Goal: Use online tool/utility: Use online tool/utility

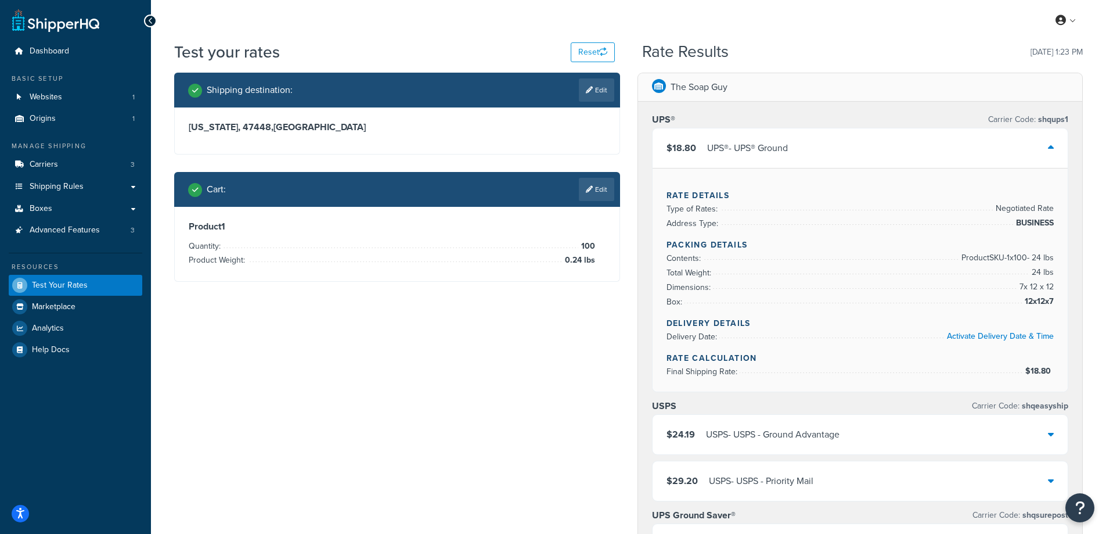
click at [3, 349] on div "Dashboard Basic Setup Websites 1 Origins 1 Manage Shipping Carriers 3 Shipping …" at bounding box center [75, 484] width 151 height 968
click at [1018, 137] on span "Logout" at bounding box center [1013, 136] width 23 height 11
click at [1008, 135] on span "Logout" at bounding box center [1013, 136] width 23 height 11
click at [1019, 130] on link "Logout" at bounding box center [1030, 136] width 103 height 23
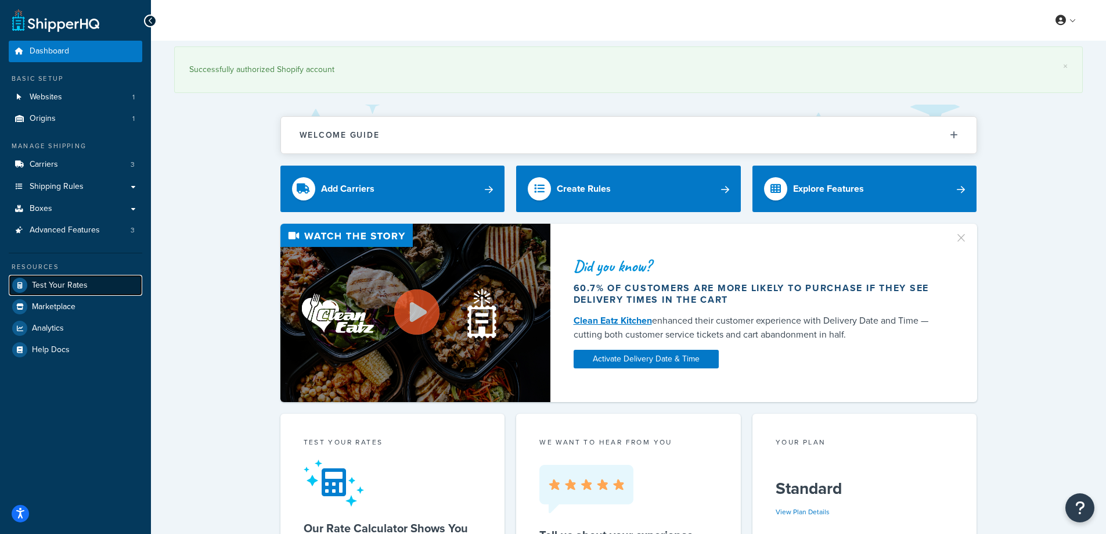
click at [62, 285] on span "Test Your Rates" at bounding box center [60, 286] width 56 height 10
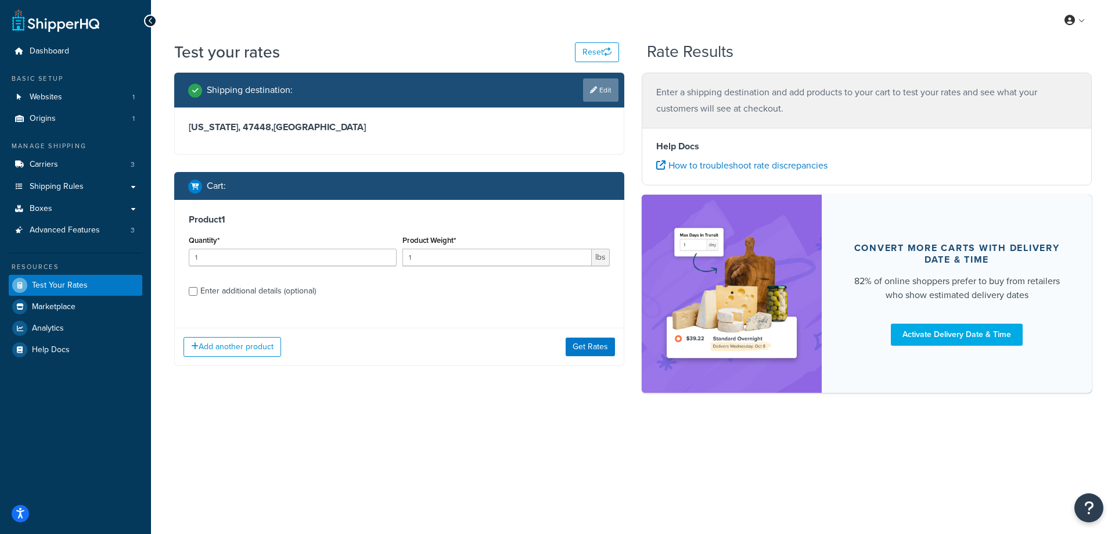
click at [604, 89] on link "Edit" at bounding box center [600, 89] width 35 height 23
select select "IN"
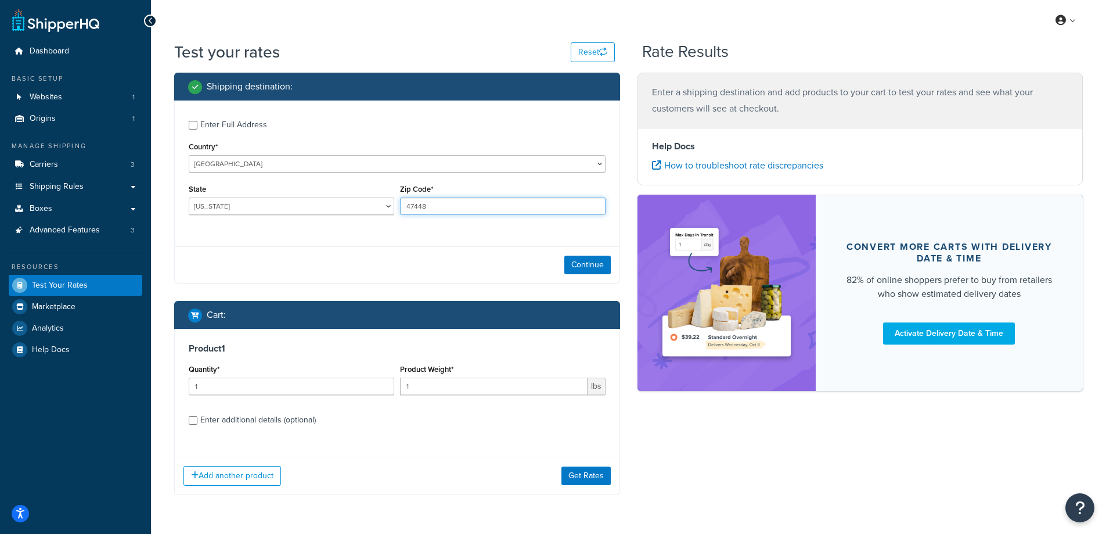
drag, startPoint x: 443, startPoint y: 205, endPoint x: 398, endPoint y: 204, distance: 44.2
click at [398, 204] on div "Zip Code* 47448" at bounding box center [502, 202] width 211 height 42
paste input "46234"
type input "46234"
click at [365, 236] on div "Enter Full Address Country* United States United Kingdom Afghanistan Åland Isla…" at bounding box center [397, 168] width 445 height 137
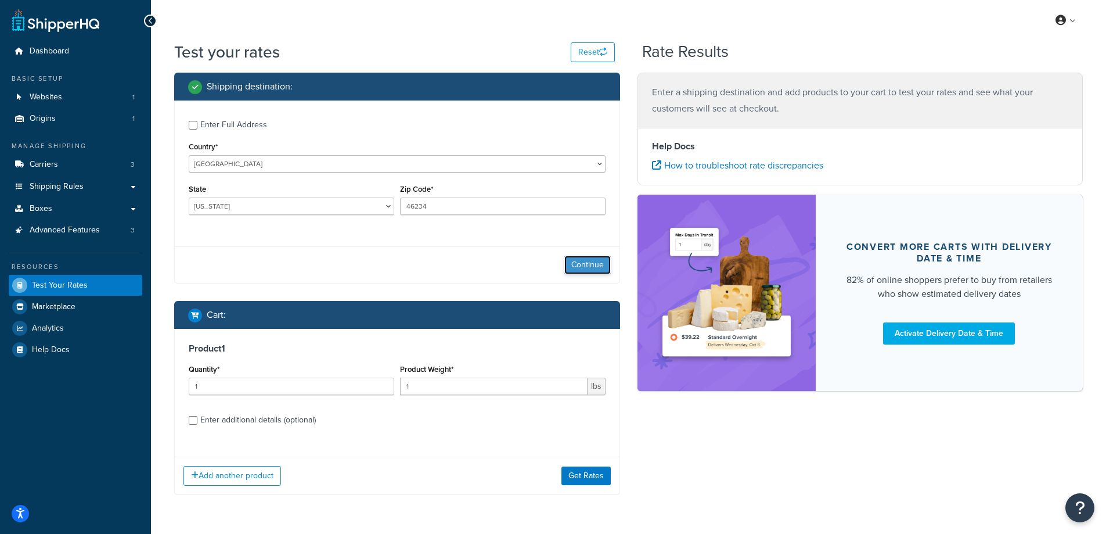
click at [580, 265] on button "Continue" at bounding box center [588, 265] width 46 height 19
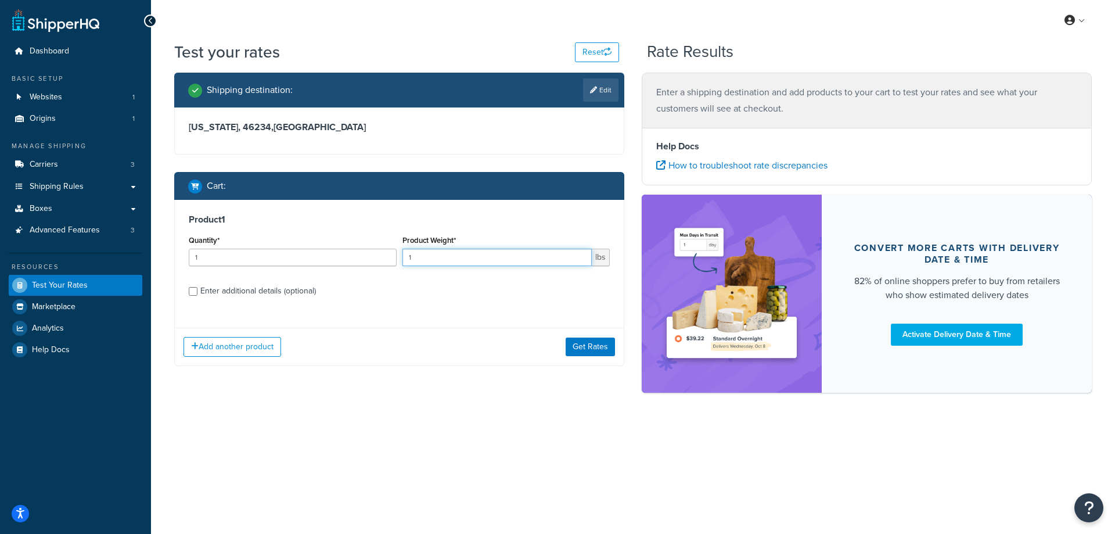
drag, startPoint x: 466, startPoint y: 260, endPoint x: 396, endPoint y: 260, distance: 70.3
click at [396, 260] on div "Quantity* 1 Product Weight* 1 lbs" at bounding box center [399, 253] width 427 height 42
paste input "5.02"
type input "5.02"
click at [311, 259] on input "1" at bounding box center [293, 257] width 208 height 17
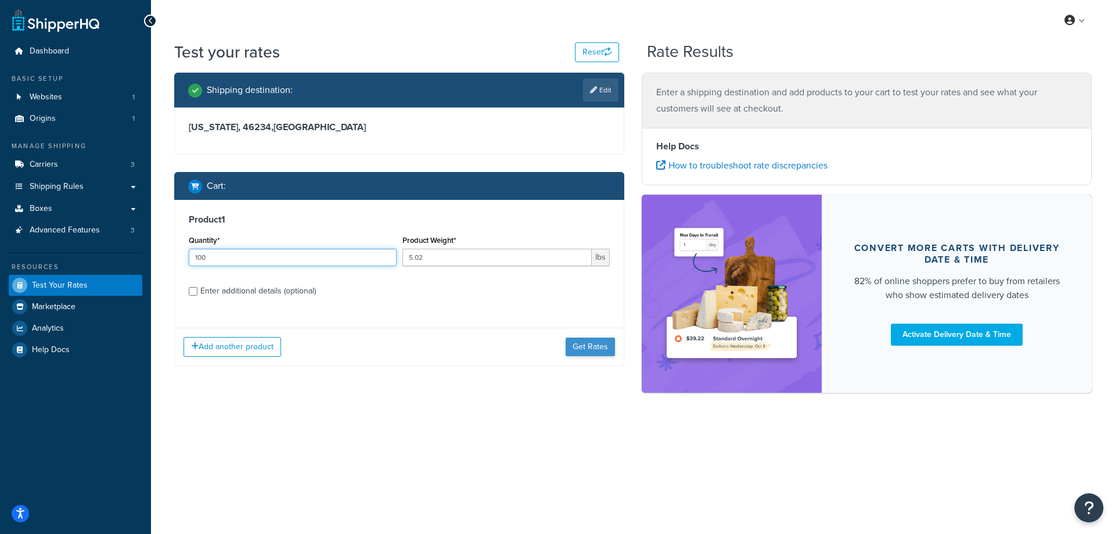
type input "100"
click at [585, 344] on button "Get Rates" at bounding box center [590, 346] width 49 height 19
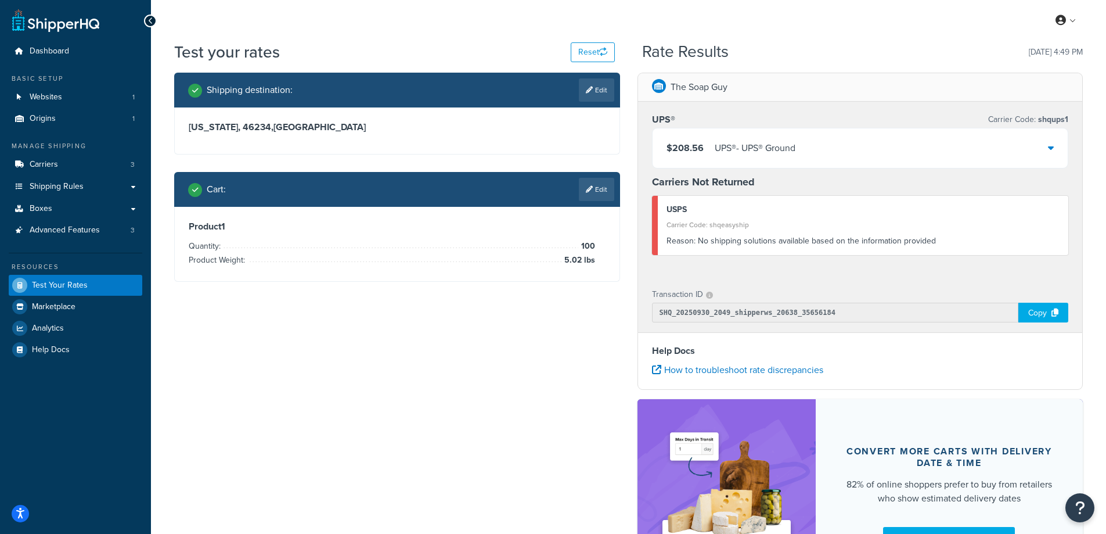
click at [770, 143] on div "UPS® - UPS® Ground" at bounding box center [755, 148] width 81 height 16
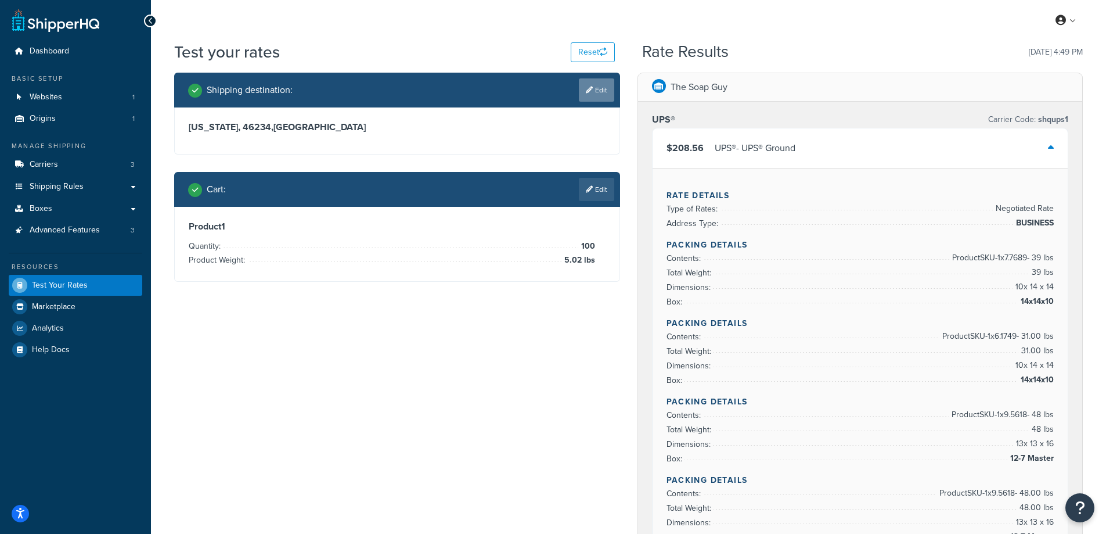
click at [606, 95] on link "Edit" at bounding box center [596, 89] width 35 height 23
select select "IN"
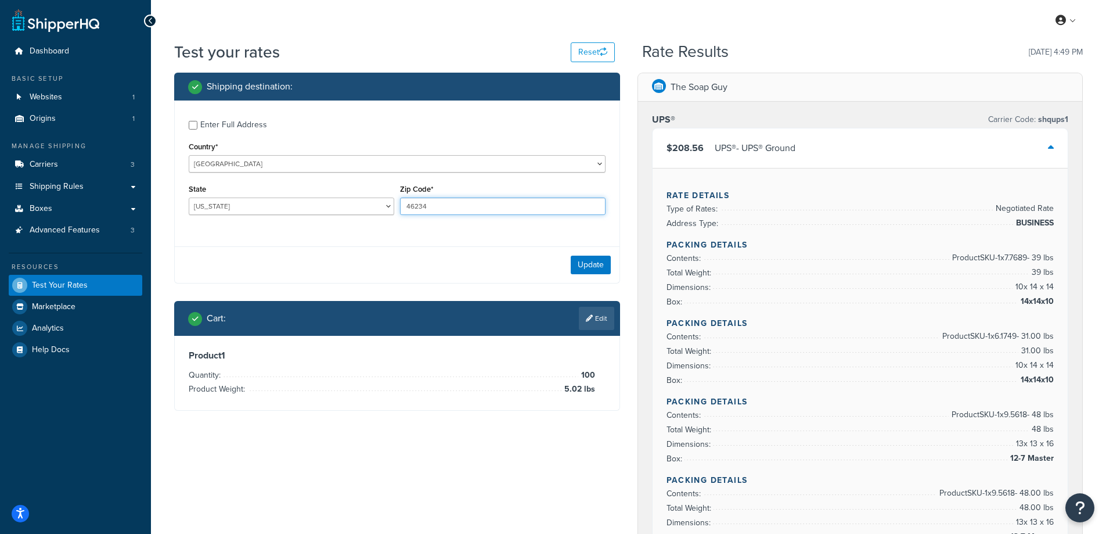
drag, startPoint x: 437, startPoint y: 211, endPoint x: 407, endPoint y: 211, distance: 29.6
click at [407, 211] on input "46234" at bounding box center [503, 205] width 206 height 17
paste input "93933"
type input "93933"
click at [380, 240] on div "Enter Full Address Country* United States United Kingdom Afghanistan Åland Isla…" at bounding box center [397, 191] width 446 height 183
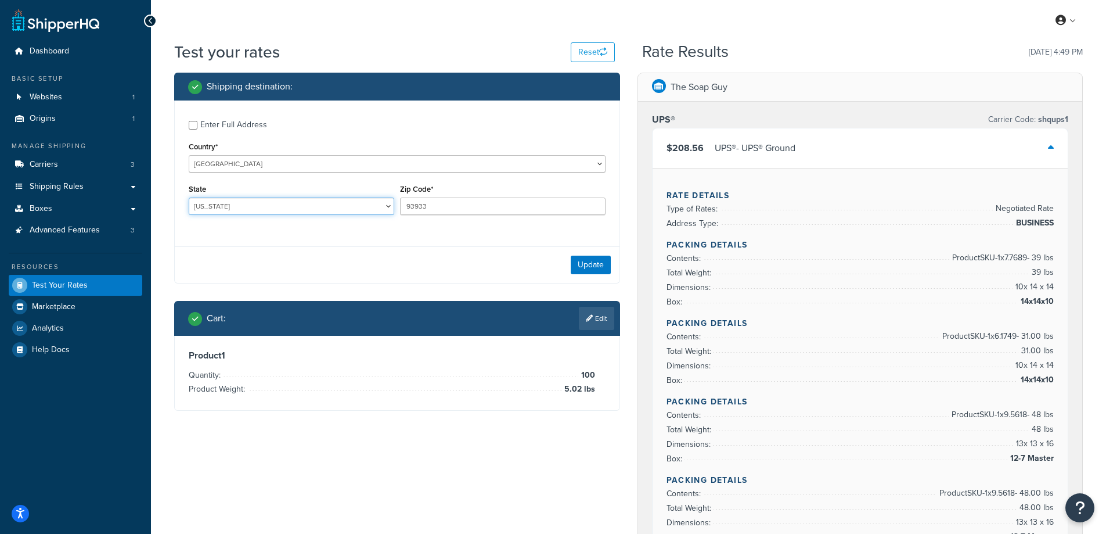
click at [251, 204] on select "Alabama Alaska American Samoa Arizona Arkansas Armed Forces Americas Armed Forc…" at bounding box center [292, 205] width 206 height 17
select select "CA"
click at [189, 197] on select "Alabama Alaska American Samoa Arizona Arkansas Armed Forces Americas Armed Forc…" at bounding box center [292, 205] width 206 height 17
click at [582, 265] on button "Update" at bounding box center [591, 265] width 40 height 19
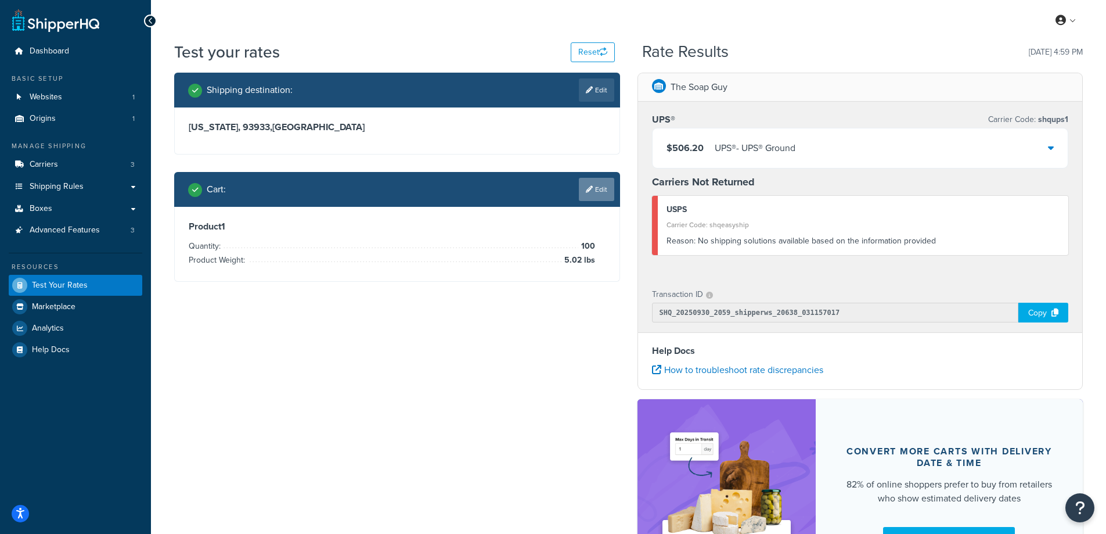
click at [607, 188] on link "Edit" at bounding box center [596, 189] width 35 height 23
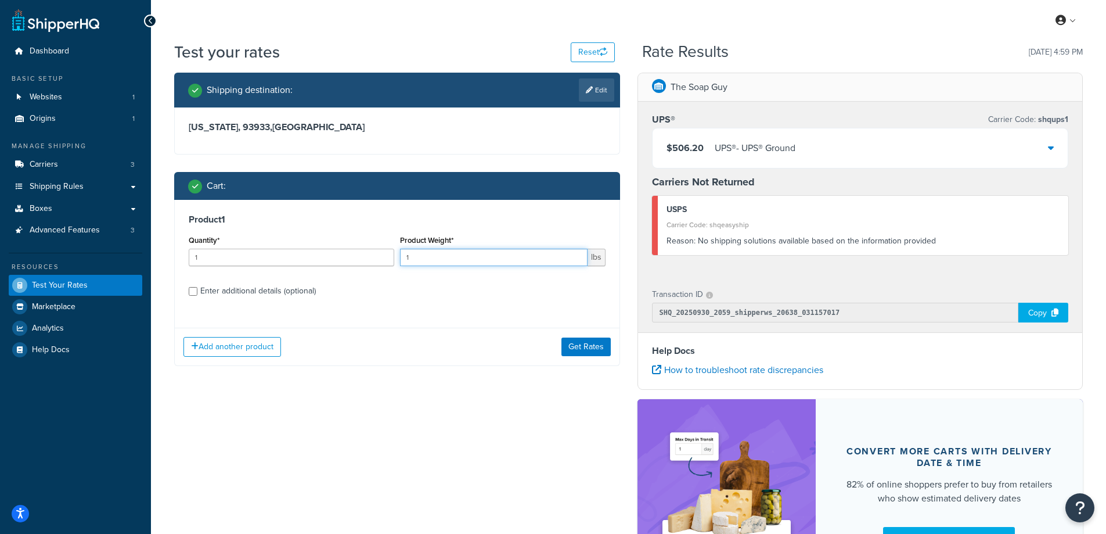
drag, startPoint x: 421, startPoint y: 260, endPoint x: 405, endPoint y: 255, distance: 17.1
click at [405, 255] on input "1" at bounding box center [494, 257] width 188 height 17
paste input "0.35"
type input "0.35"
click at [390, 286] on label "Enter additional details (optional)" at bounding box center [402, 290] width 405 height 19
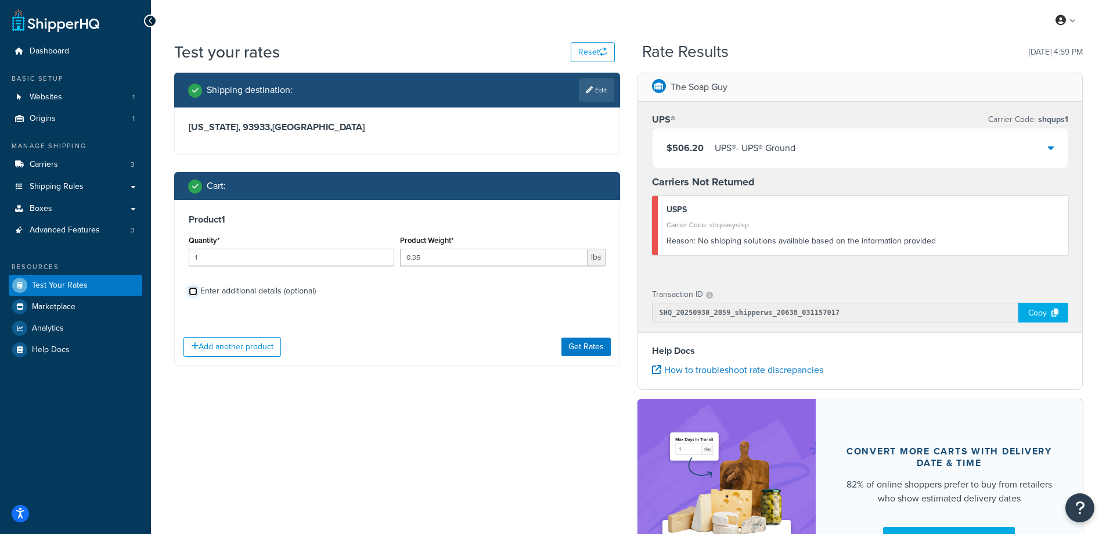
click at [197, 287] on input "Enter additional details (optional)" at bounding box center [193, 291] width 9 height 9
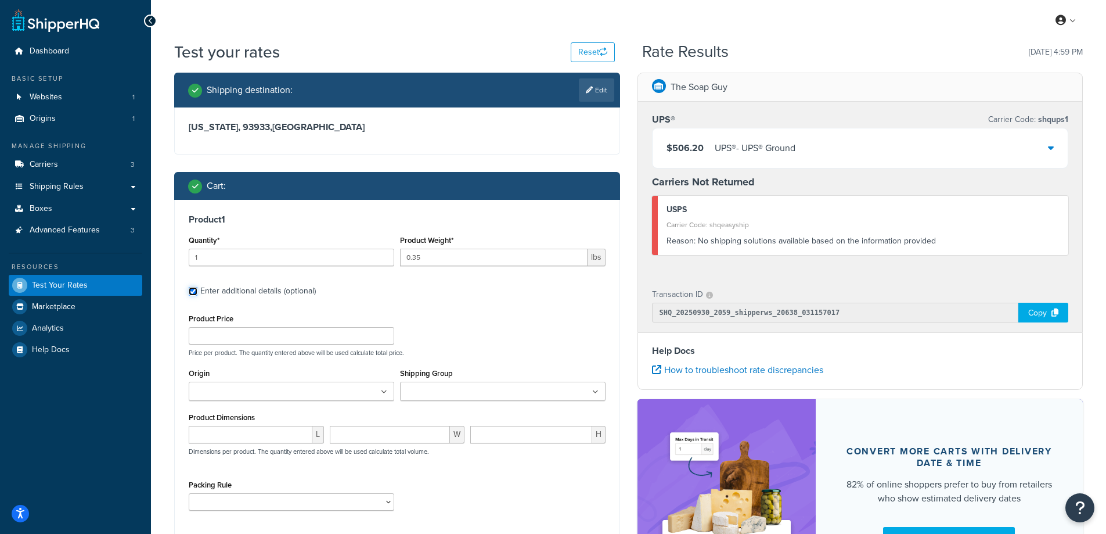
click at [195, 292] on input "Enter additional details (optional)" at bounding box center [193, 291] width 9 height 9
checkbox input "false"
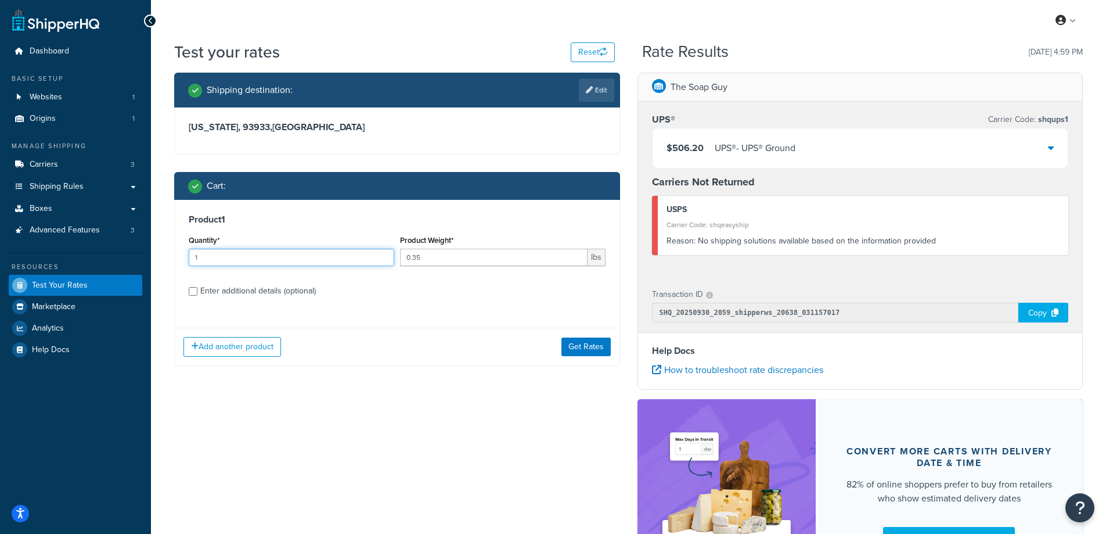
click at [213, 258] on input "1" at bounding box center [292, 257] width 206 height 17
type input "100"
click at [583, 347] on button "Get Rates" at bounding box center [586, 346] width 49 height 19
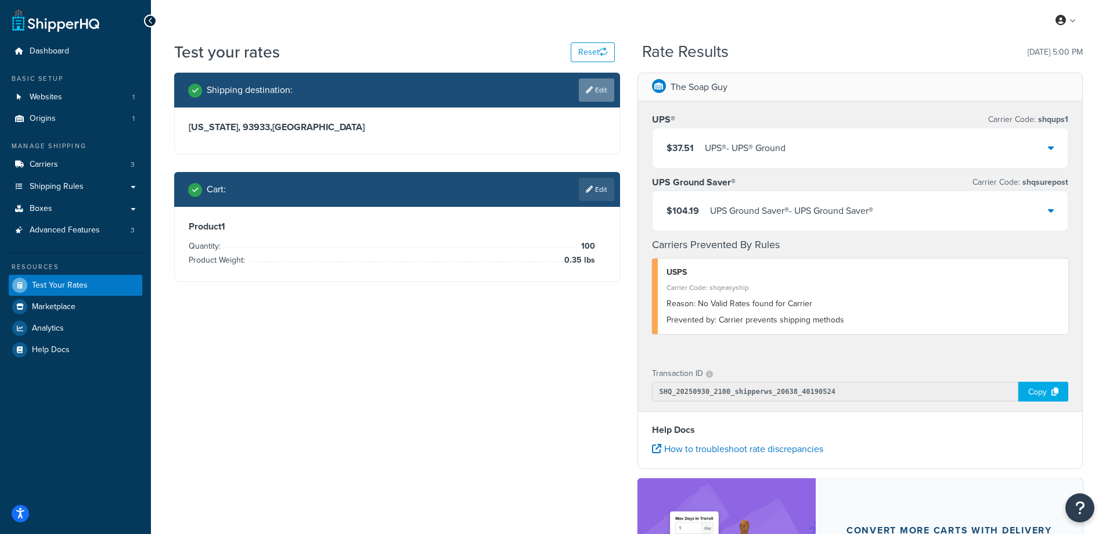
click at [599, 86] on link "Edit" at bounding box center [596, 89] width 35 height 23
select select "CA"
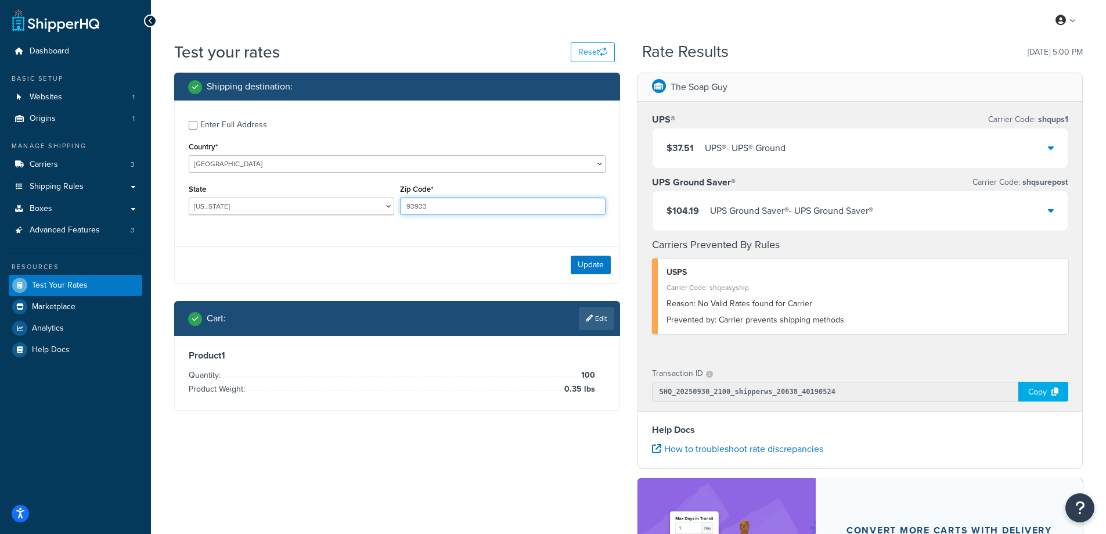
drag, startPoint x: 452, startPoint y: 206, endPoint x: 400, endPoint y: 197, distance: 53.6
click at [400, 197] on div "Zip Code* 93933" at bounding box center [503, 198] width 206 height 34
paste input "17557"
type input "17557"
click at [368, 238] on div "Enter Full Address Country* United States United Kingdom Afghanistan Åland Isla…" at bounding box center [397, 168] width 445 height 137
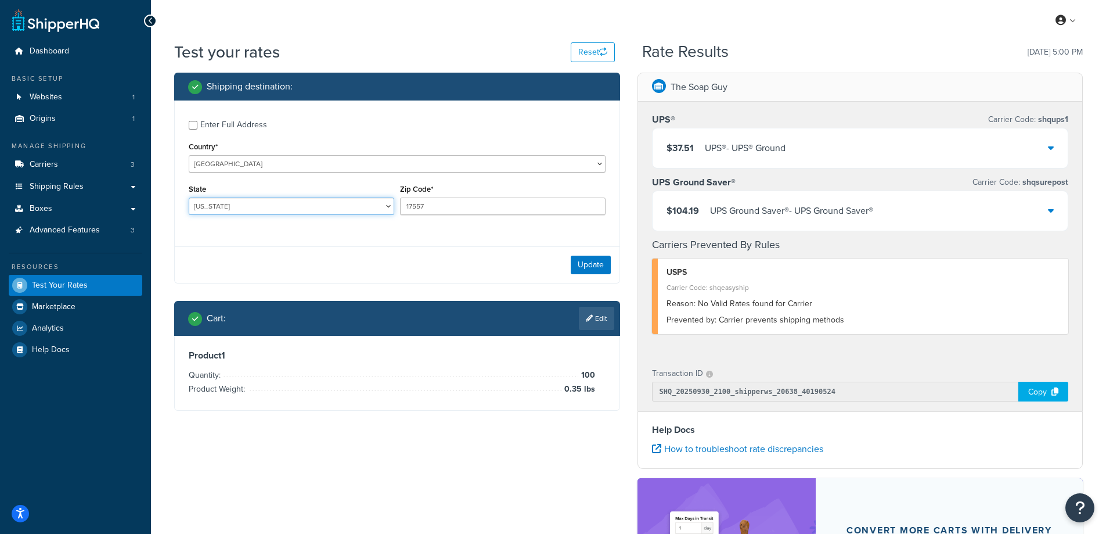
click at [267, 204] on select "Alabama Alaska American Samoa Arizona Arkansas Armed Forces Americas Armed Forc…" at bounding box center [292, 205] width 206 height 17
select select "PA"
click at [189, 197] on select "Alabama Alaska American Samoa Arizona Arkansas Armed Forces Americas Armed Forc…" at bounding box center [292, 205] width 206 height 17
click at [167, 222] on div "Shipping destination : Enter Full Address Country* United States United Kingdom…" at bounding box center [397, 250] width 463 height 355
click at [591, 261] on button "Update" at bounding box center [591, 265] width 40 height 19
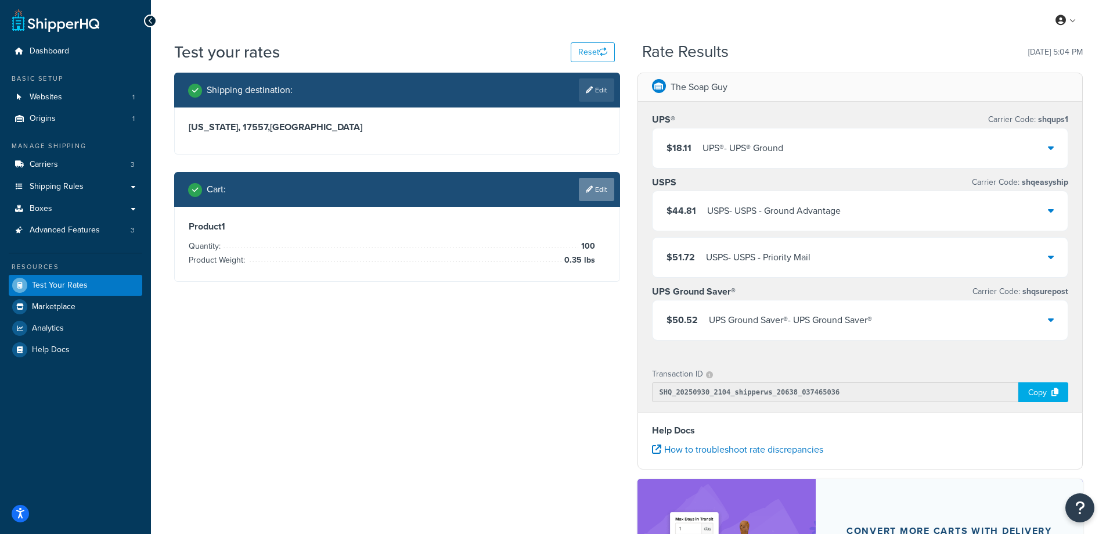
click at [606, 182] on link "Edit" at bounding box center [596, 189] width 35 height 23
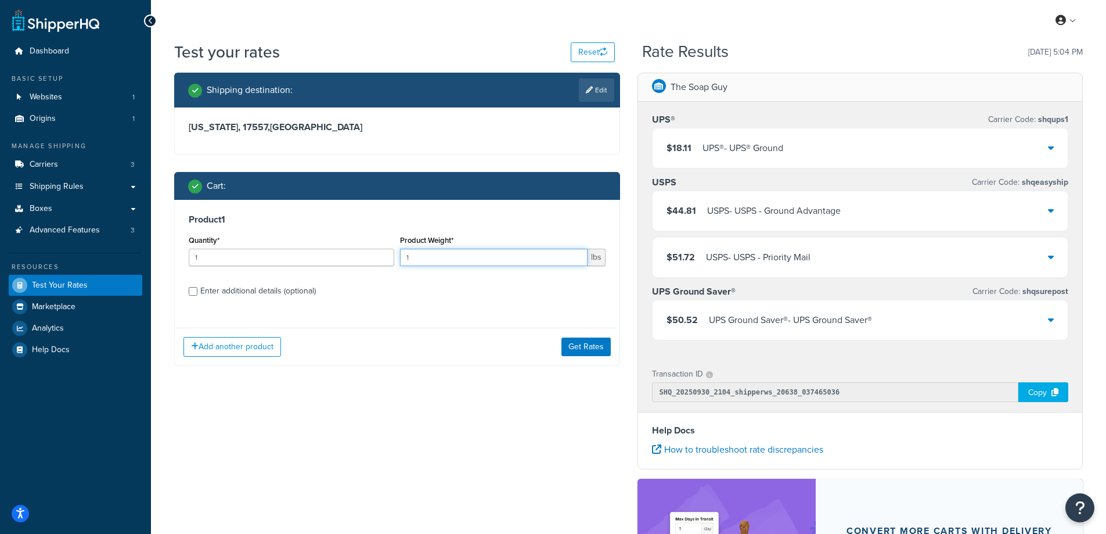
drag, startPoint x: 414, startPoint y: 254, endPoint x: 391, endPoint y: 254, distance: 22.7
click at [391, 254] on div "Quantity* 1 Product Weight* 1 lbs" at bounding box center [397, 253] width 423 height 42
paste input "0.48"
type input "0.48"
click at [276, 256] on input "1" at bounding box center [292, 257] width 206 height 17
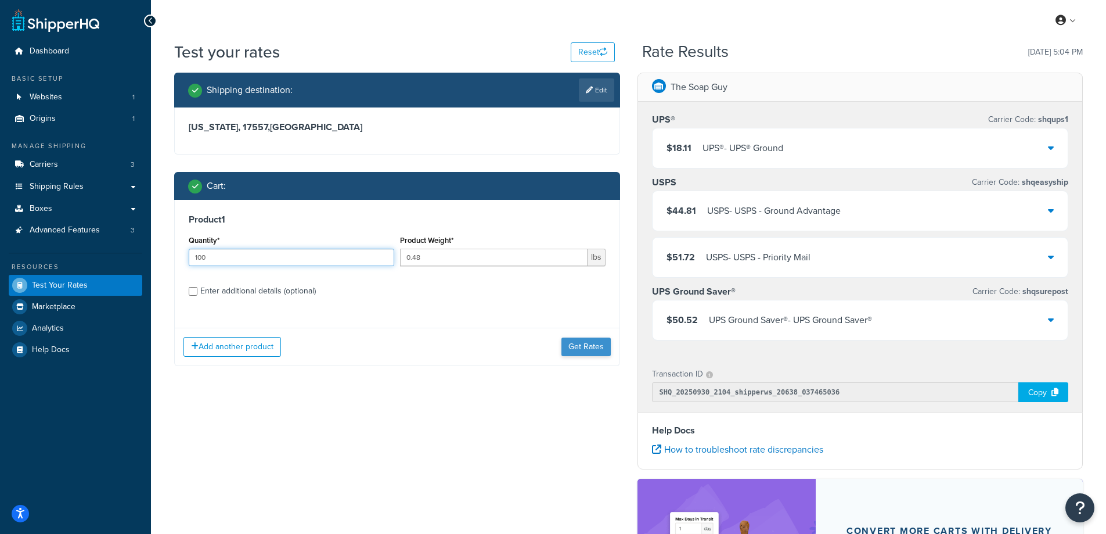
type input "100"
click at [567, 343] on button "Get Rates" at bounding box center [586, 346] width 49 height 19
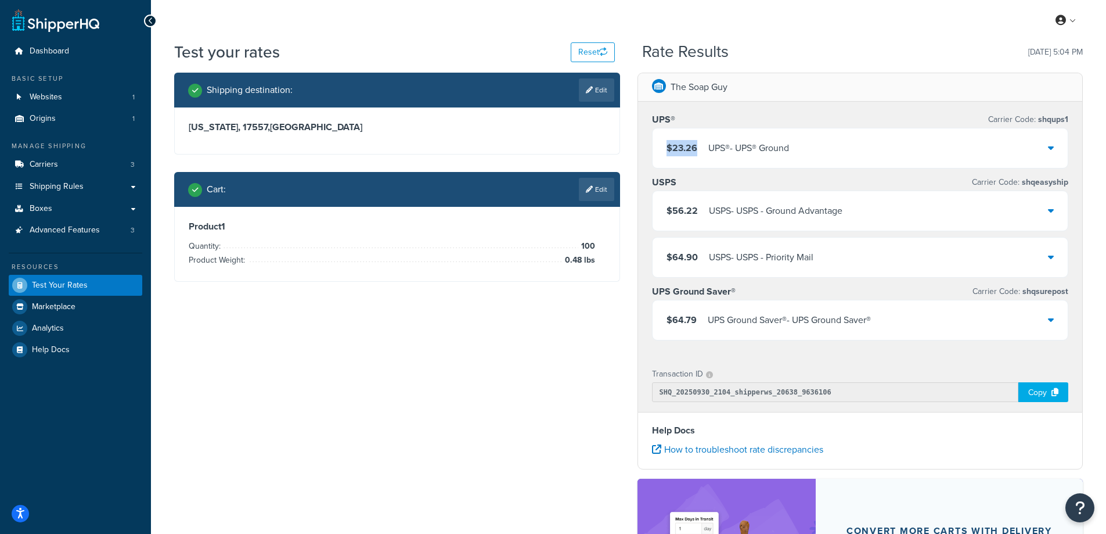
drag, startPoint x: 702, startPoint y: 143, endPoint x: 664, endPoint y: 148, distance: 37.4
click at [664, 148] on div "$23.26 UPS® - UPS® Ground" at bounding box center [861, 147] width 416 height 39
copy span "$23.26"
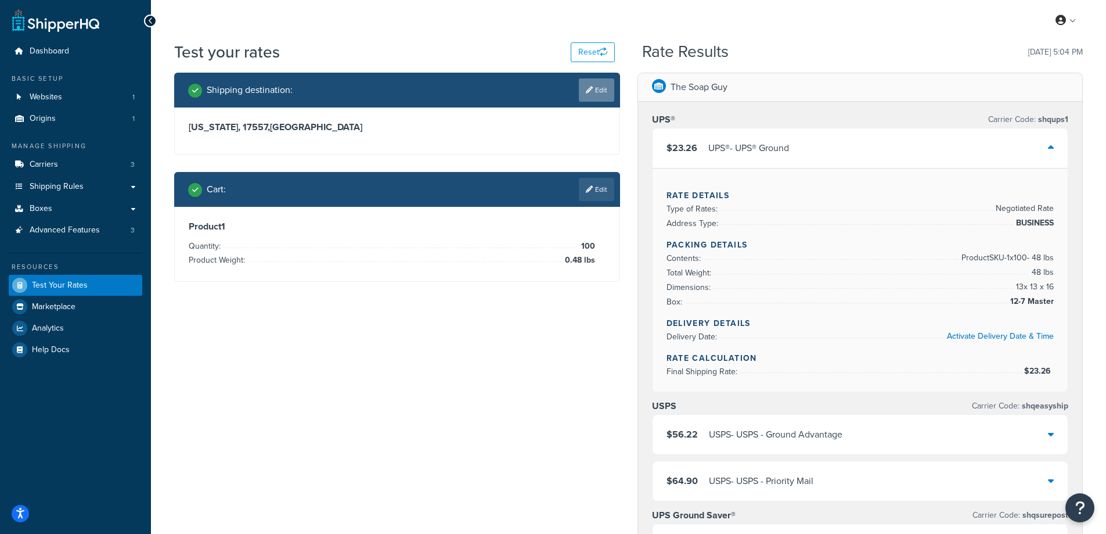
click at [589, 98] on link "Edit" at bounding box center [596, 89] width 35 height 23
select select "PA"
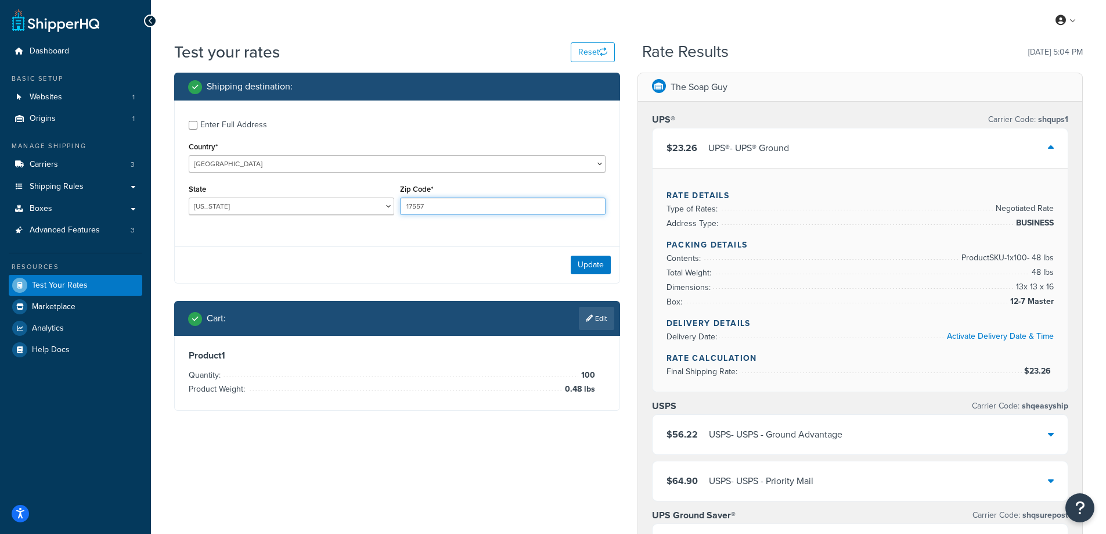
drag, startPoint x: 443, startPoint y: 211, endPoint x: 403, endPoint y: 207, distance: 40.2
click at [403, 207] on input "17557" at bounding box center [503, 205] width 206 height 17
paste input "33014"
type input "33014"
click at [342, 236] on div "Enter Full Address Country* United States United Kingdom Afghanistan Åland Isla…" at bounding box center [397, 168] width 445 height 137
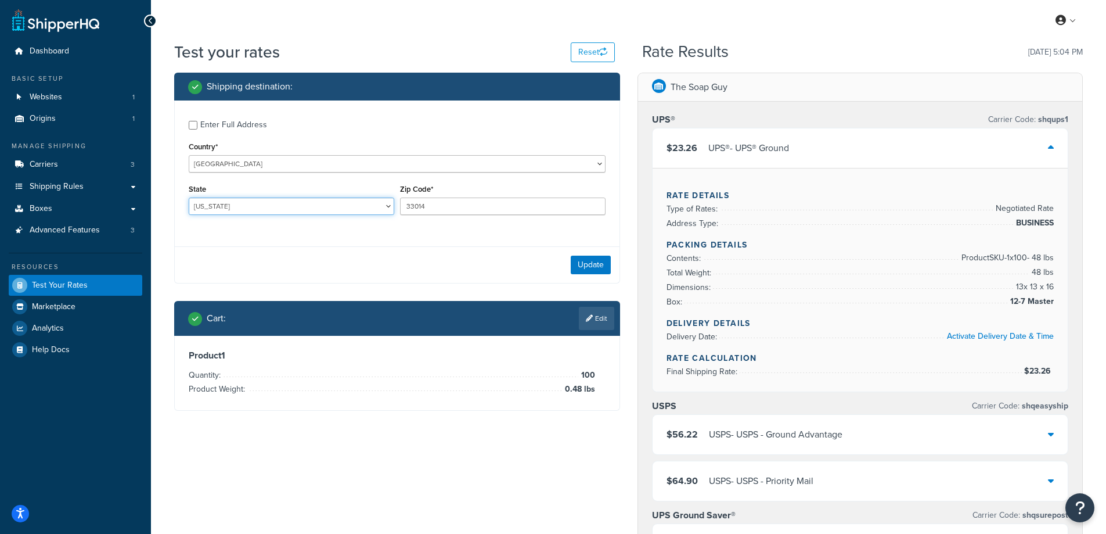
click at [245, 199] on select "Alabama Alaska American Samoa Arizona Arkansas Armed Forces Americas Armed Forc…" at bounding box center [292, 205] width 206 height 17
select select "FL"
click at [189, 197] on select "Alabama Alaska American Samoa Arizona Arkansas Armed Forces Americas Armed Forc…" at bounding box center [292, 205] width 206 height 17
click at [159, 253] on div "Test your rates Reset Rate Results 09/30/2025, 5:04 PM Shipping destination : E…" at bounding box center [628, 490] width 955 height 899
click at [584, 262] on button "Update" at bounding box center [591, 265] width 40 height 19
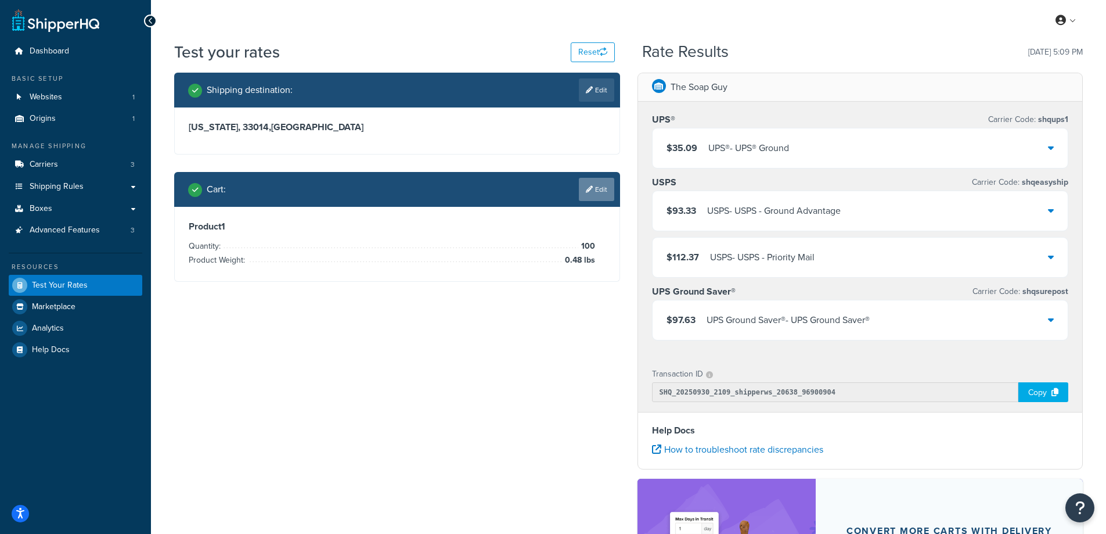
click at [602, 191] on link "Edit" at bounding box center [596, 189] width 35 height 23
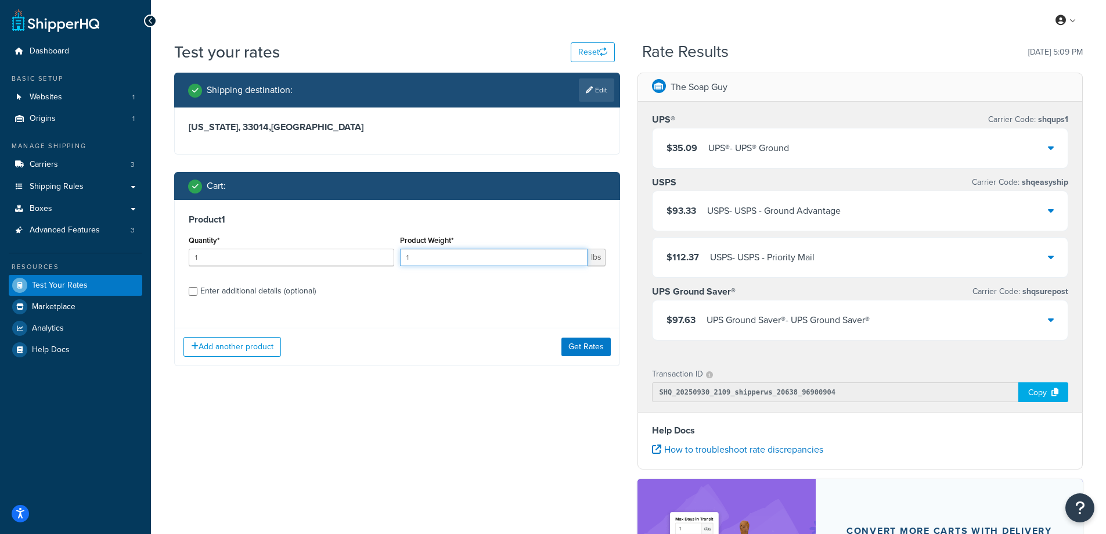
drag, startPoint x: 434, startPoint y: 258, endPoint x: 389, endPoint y: 258, distance: 45.9
click at [389, 258] on div "Quantity* 1 Product Weight* 1 lbs" at bounding box center [397, 253] width 423 height 42
paste input "0.33"
type input "0.33"
click at [242, 254] on input "1" at bounding box center [292, 257] width 206 height 17
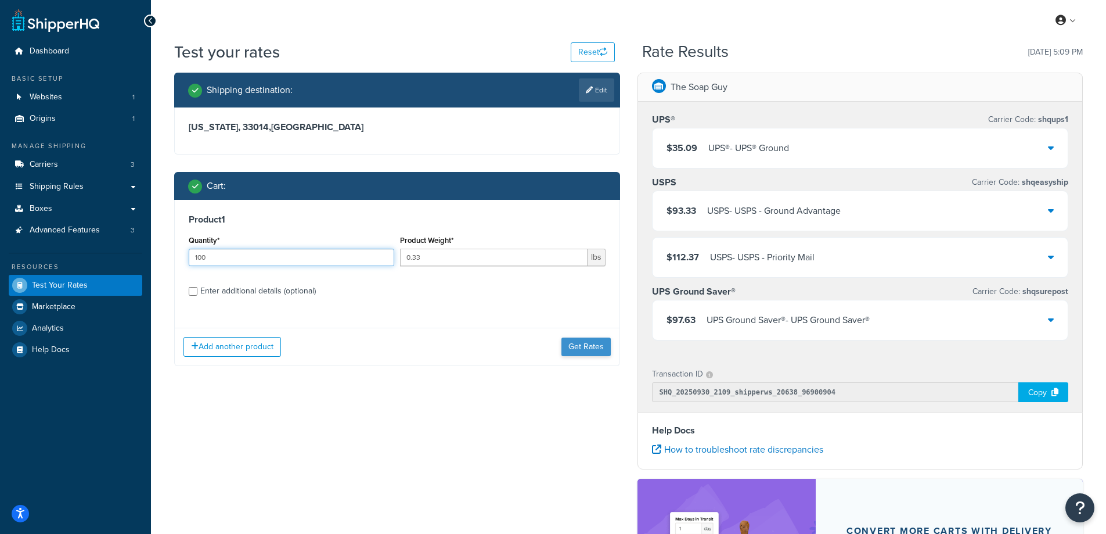
type input "100"
click at [588, 348] on button "Get Rates" at bounding box center [586, 346] width 49 height 19
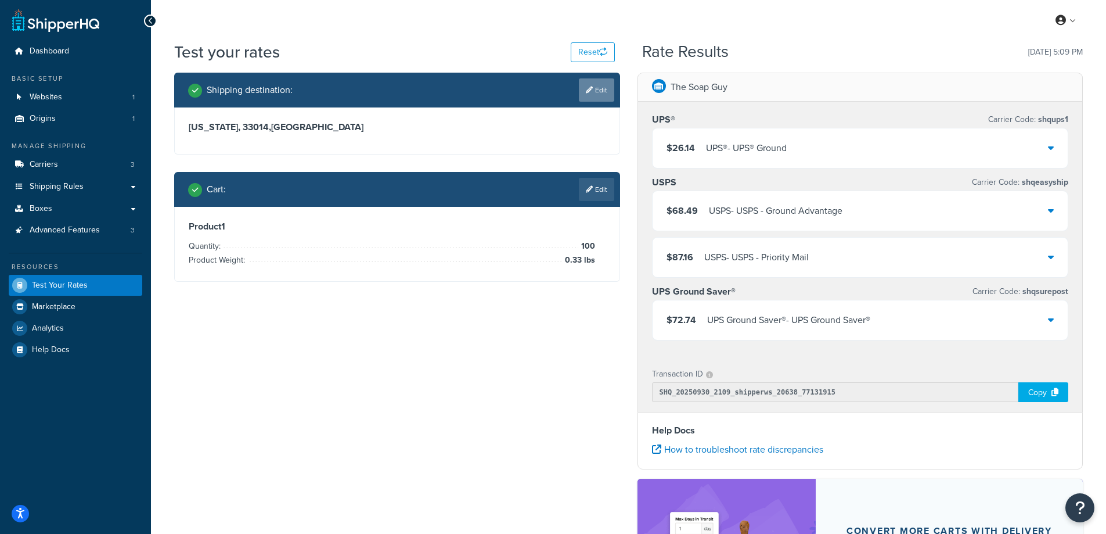
click at [601, 91] on link "Edit" at bounding box center [596, 89] width 35 height 23
select select "FL"
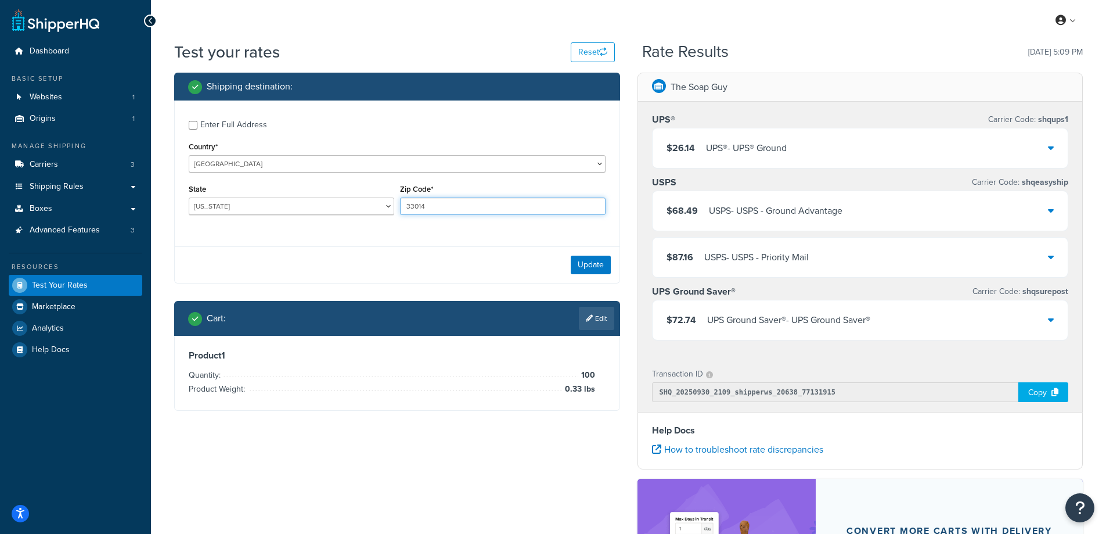
drag, startPoint x: 453, startPoint y: 210, endPoint x: 407, endPoint y: 204, distance: 46.8
click at [407, 204] on input "33014" at bounding box center [503, 205] width 206 height 17
paste input "43945"
type input "43945"
click at [340, 233] on div "Enter Full Address Country* United States United Kingdom Afghanistan Åland Isla…" at bounding box center [397, 168] width 445 height 137
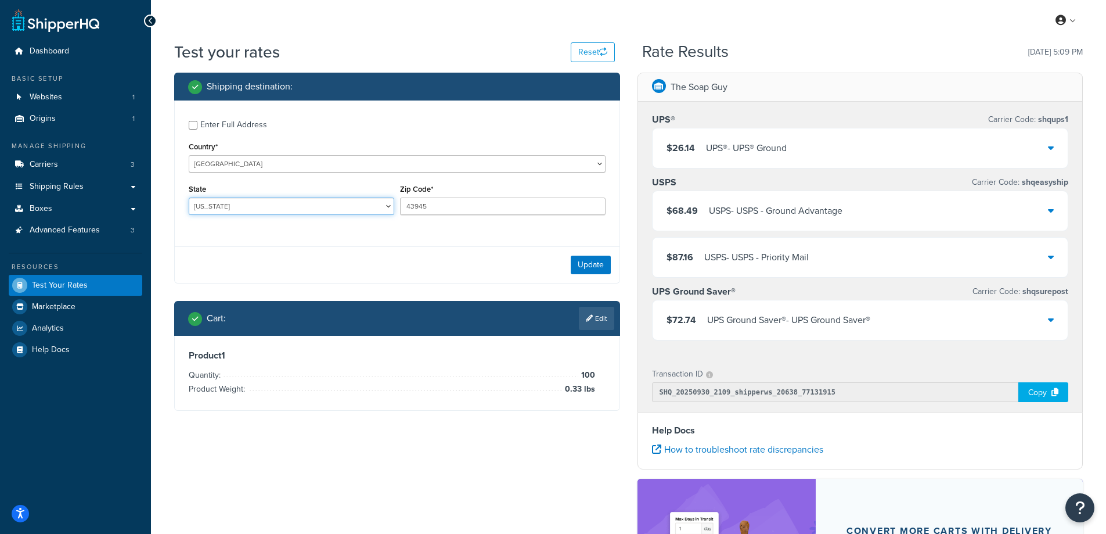
click at [271, 209] on select "Alabama Alaska American Samoa Arizona Arkansas Armed Forces Americas Armed Forc…" at bounding box center [292, 205] width 206 height 17
select select "OH"
click at [189, 197] on select "Alabama Alaska American Samoa Arizona Arkansas Armed Forces Americas Armed Forc…" at bounding box center [292, 205] width 206 height 17
click at [166, 283] on div "Shipping destination : Enter Full Address Country* United States United Kingdom…" at bounding box center [397, 250] width 463 height 355
click at [602, 268] on button "Update" at bounding box center [591, 265] width 40 height 19
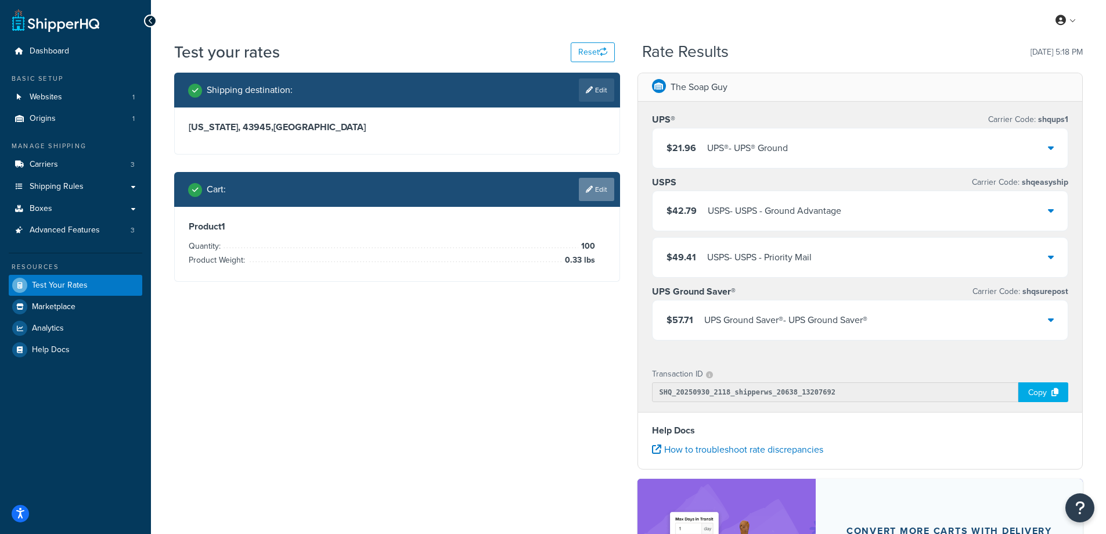
click at [606, 182] on link "Edit" at bounding box center [596, 189] width 35 height 23
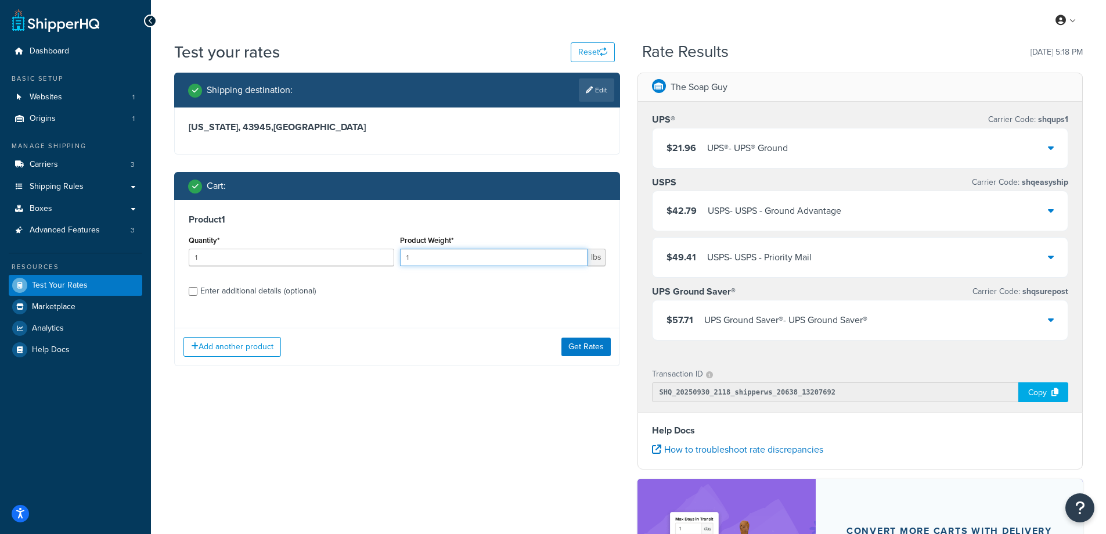
drag, startPoint x: 441, startPoint y: 255, endPoint x: 375, endPoint y: 255, distance: 66.2
click at [375, 255] on div "Quantity* 1 Product Weight* 1 lbs" at bounding box center [397, 253] width 423 height 42
paste input "0.40"
type input "0.40"
click at [278, 255] on input "1" at bounding box center [292, 257] width 206 height 17
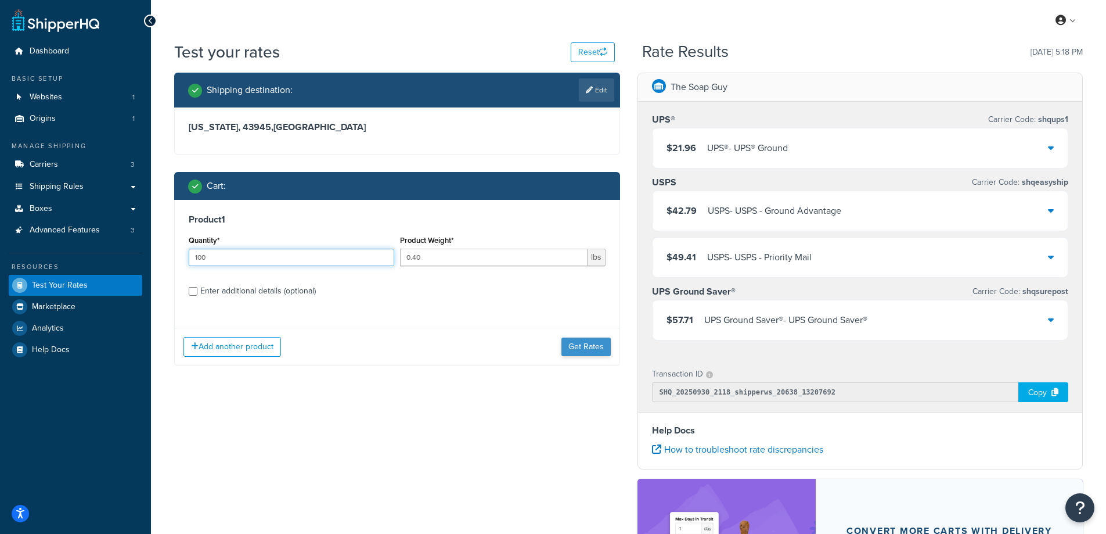
type input "100"
click at [588, 354] on button "Get Rates" at bounding box center [586, 346] width 49 height 19
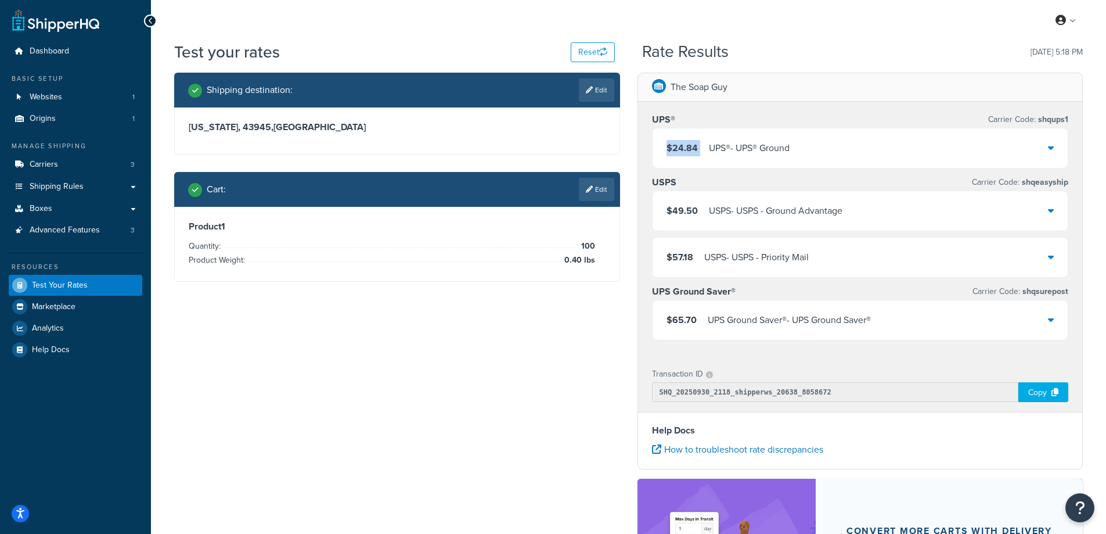
drag, startPoint x: 703, startPoint y: 147, endPoint x: 666, endPoint y: 145, distance: 37.2
click at [666, 145] on div "$24.84 UPS® - UPS® Ground" at bounding box center [861, 147] width 416 height 39
copy span "$24.84"
